Goal: Information Seeking & Learning: Find specific fact

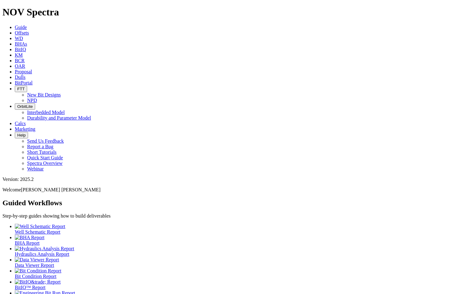
click at [35, 103] on button "OrbitLite" at bounding box center [25, 106] width 20 height 6
click at [26, 75] on link "Dulls" at bounding box center [20, 77] width 11 height 5
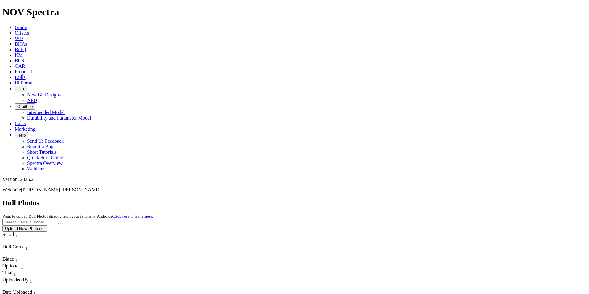
click at [57, 219] on input "text" at bounding box center [29, 222] width 54 height 6
paste input "A321739"
type input "A321739"
click at [63, 222] on button "submit" at bounding box center [60, 223] width 5 height 2
